Goal: Find specific page/section

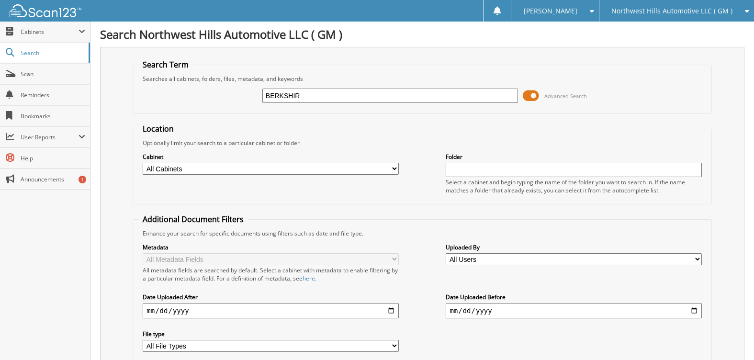
type input "BERKSHIR"
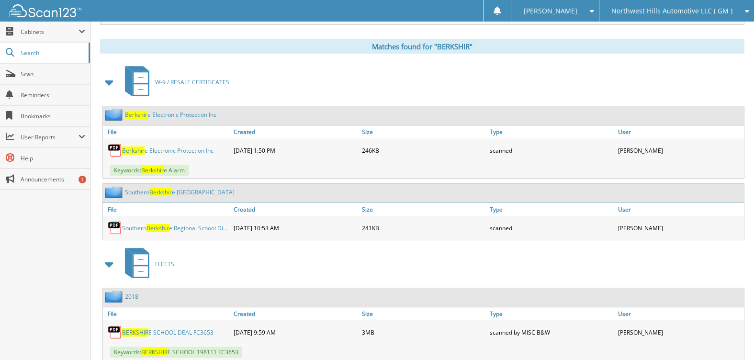
scroll to position [383, 0]
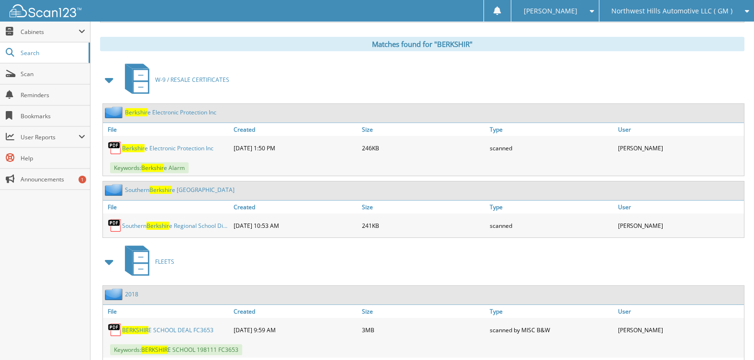
click at [108, 79] on span at bounding box center [109, 79] width 13 height 17
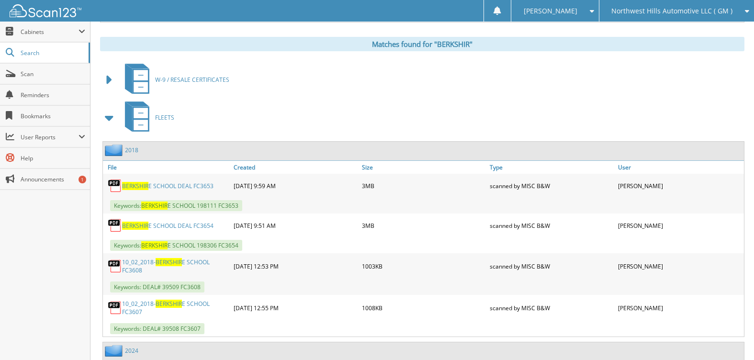
click at [110, 117] on span at bounding box center [109, 117] width 13 height 17
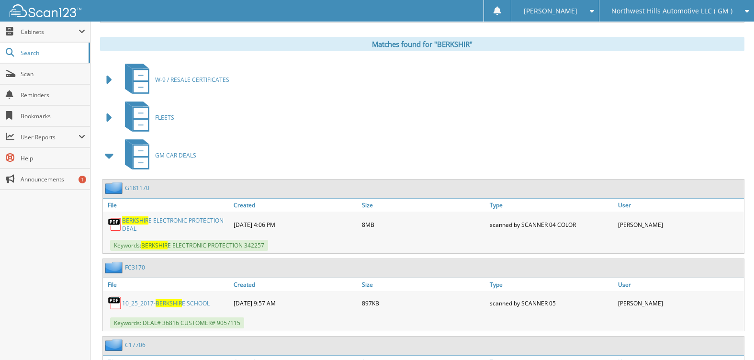
click at [110, 152] on span at bounding box center [109, 155] width 13 height 17
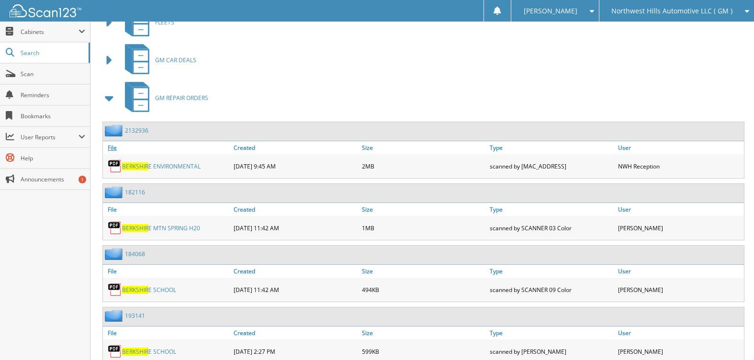
scroll to position [479, 0]
click at [111, 94] on span at bounding box center [109, 97] width 13 height 17
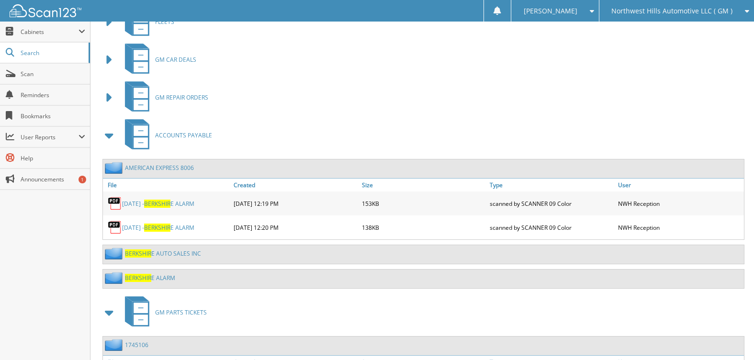
click at [112, 138] on span at bounding box center [109, 135] width 13 height 17
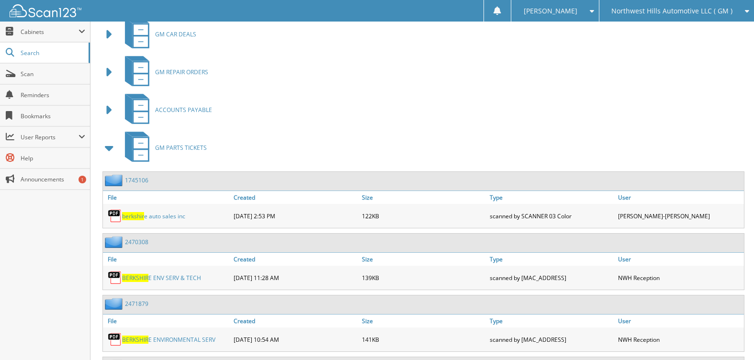
scroll to position [527, 0]
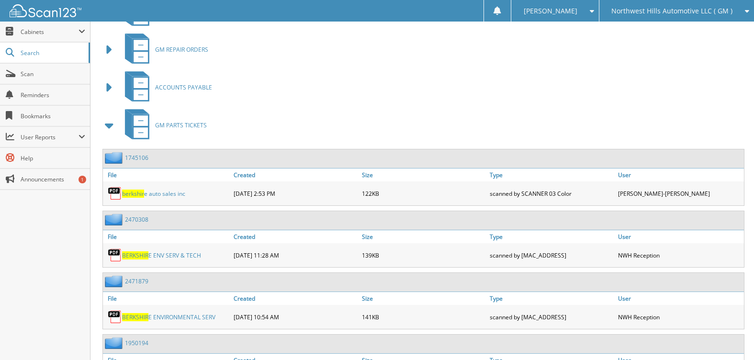
click at [112, 124] on span at bounding box center [109, 125] width 13 height 17
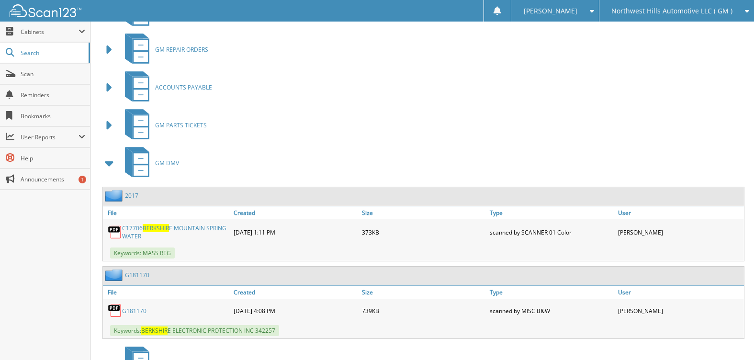
click at [109, 159] on span at bounding box center [109, 163] width 13 height 17
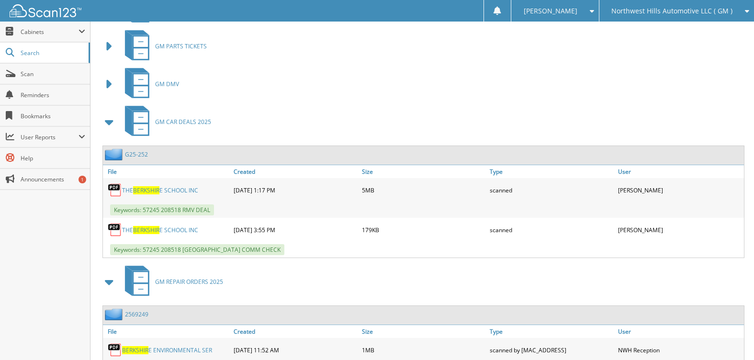
scroll to position [622, 0]
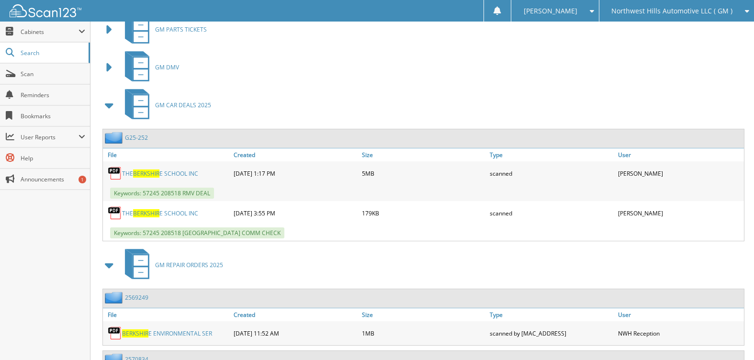
click at [108, 262] on span at bounding box center [109, 265] width 13 height 17
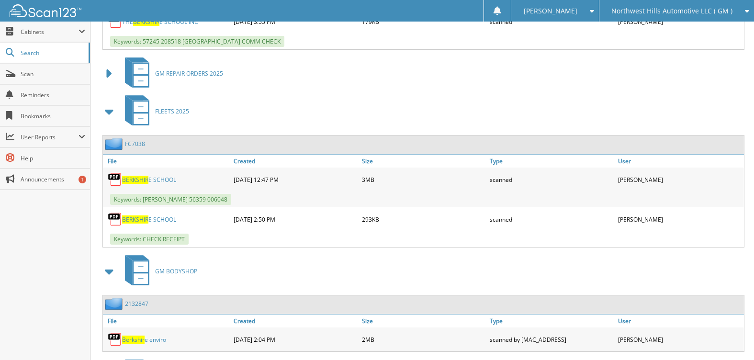
scroll to position [910, 0]
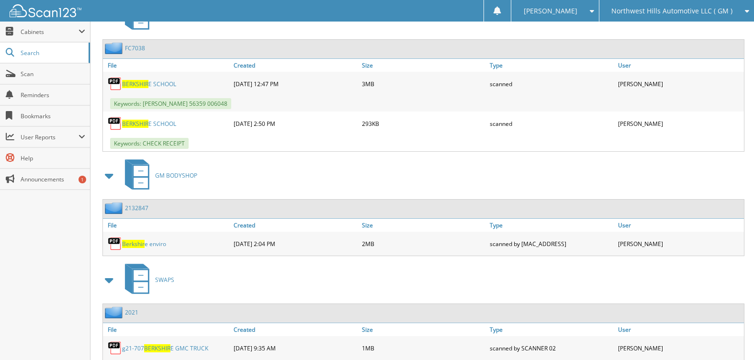
click at [110, 175] on span at bounding box center [109, 175] width 13 height 17
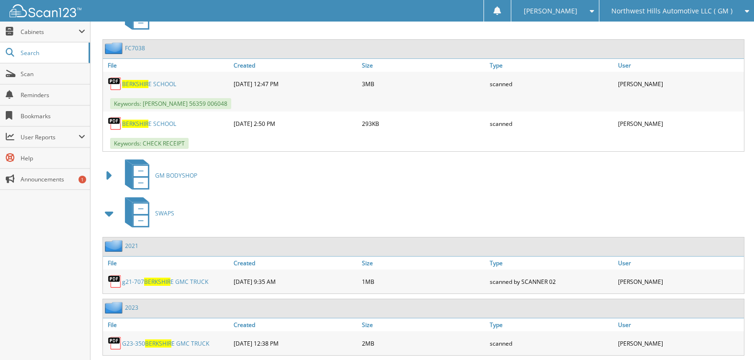
click at [110, 213] on span at bounding box center [109, 213] width 13 height 17
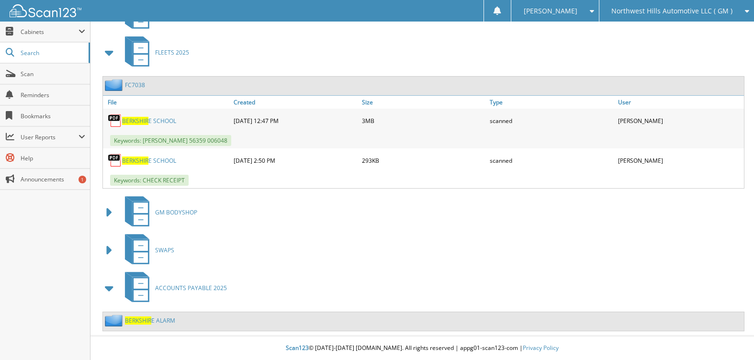
click at [108, 286] on span at bounding box center [109, 288] width 13 height 17
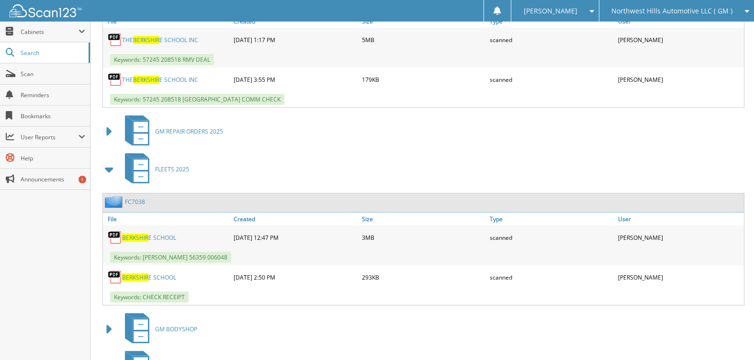
scroll to position [753, 0]
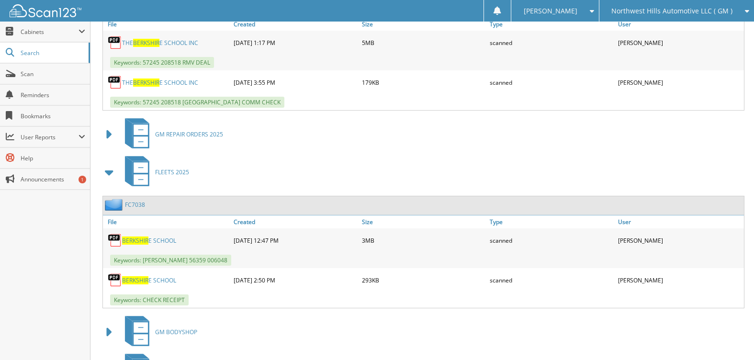
click at [137, 200] on div "FC7038" at bounding box center [124, 205] width 42 height 12
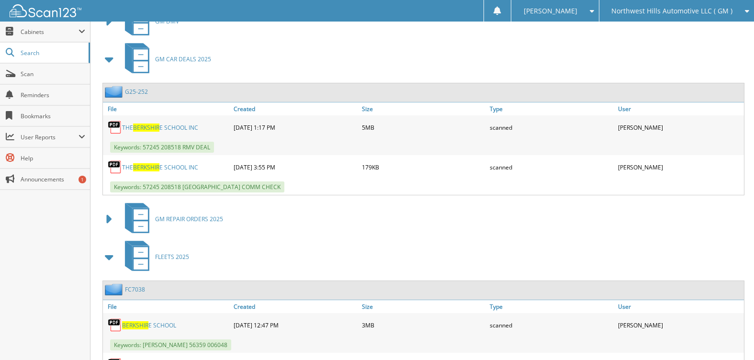
scroll to position [657, 0]
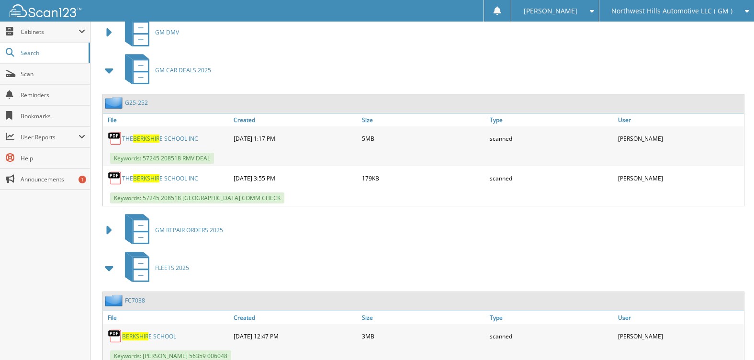
click at [133, 101] on link "G25-252" at bounding box center [136, 103] width 23 height 8
